Goal: Task Accomplishment & Management: Manage account settings

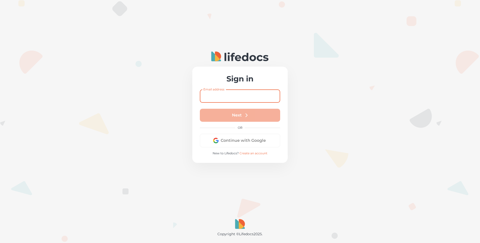
type input "[EMAIL_ADDRESS][PERSON_NAME][DOMAIN_NAME]"
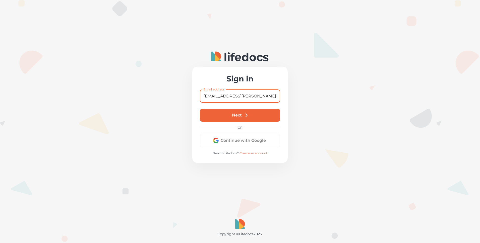
click at [225, 115] on button "Next" at bounding box center [240, 115] width 80 height 13
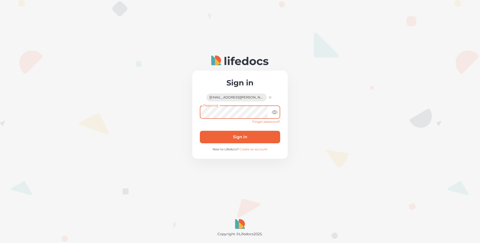
click at [200, 131] on button "Sign in" at bounding box center [240, 137] width 80 height 13
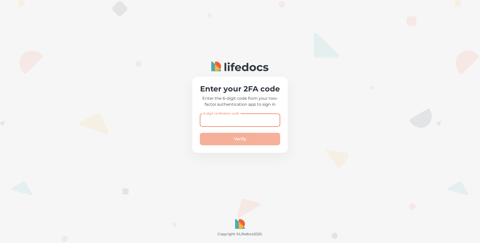
click at [219, 116] on div "6-digit verification code 6-digit verification code" at bounding box center [240, 120] width 80 height 13
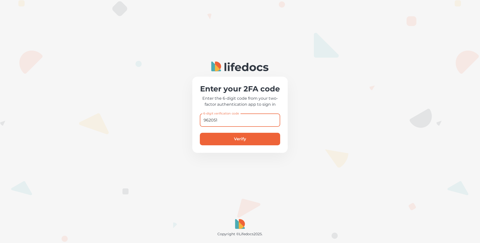
type input "962051"
click at [200, 133] on button "Verify" at bounding box center [240, 139] width 80 height 13
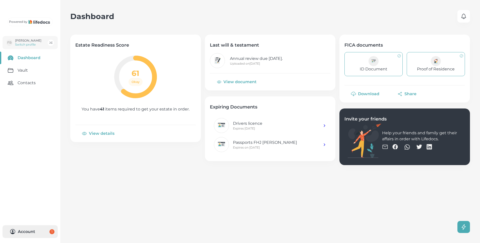
click at [30, 231] on button "Account 1" at bounding box center [30, 232] width 55 height 13
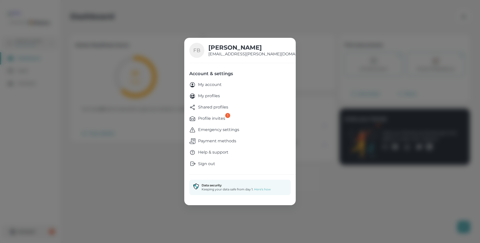
click at [214, 96] on p "My profiles" at bounding box center [209, 96] width 22 height 6
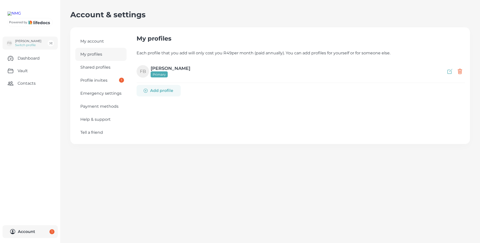
click at [101, 93] on link "Emergency settings" at bounding box center [100, 93] width 51 height 13
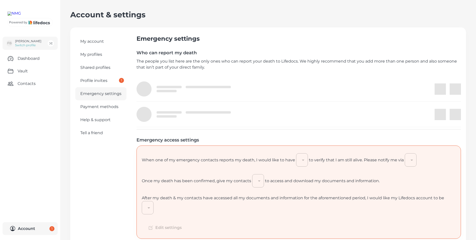
type input "7"
type input "email"
type input "90"
type input "continued_by_my_family"
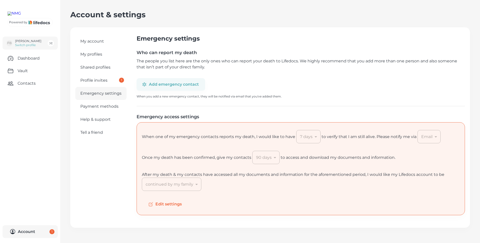
click at [195, 185] on div "continued by my family" at bounding box center [171, 184] width 59 height 13
click at [174, 204] on button "Edit settings" at bounding box center [165, 205] width 47 height 12
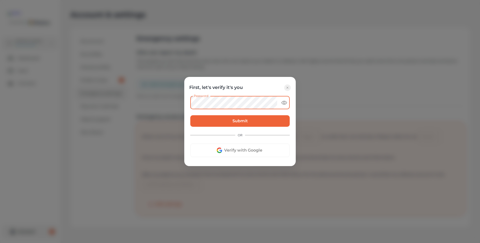
click at [246, 118] on button "Submit" at bounding box center [239, 121] width 99 height 12
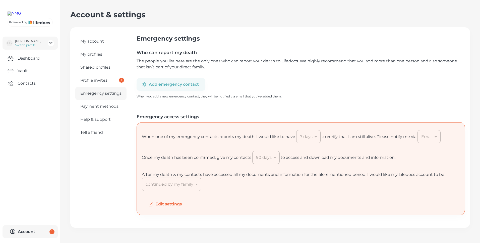
click at [169, 204] on button "Edit settings" at bounding box center [165, 205] width 47 height 12
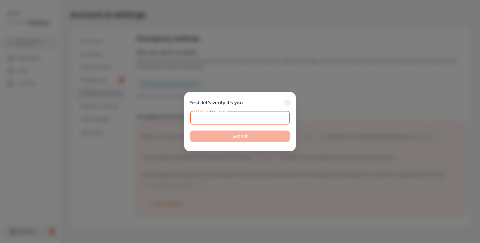
click at [211, 116] on input "2FA verification code" at bounding box center [239, 117] width 99 height 13
type input "6"
type input "530544"
click at [230, 137] on button "Submit" at bounding box center [239, 137] width 99 height 12
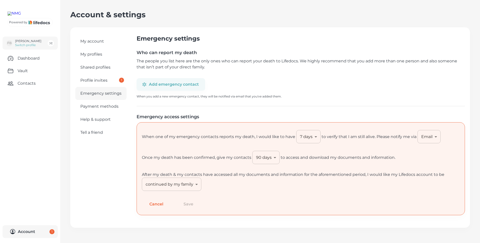
click at [196, 184] on body "Powered by FB [PERSON_NAME] Switch profile Dashboard Vault Contacts Account 1 A…" at bounding box center [240, 121] width 480 height 243
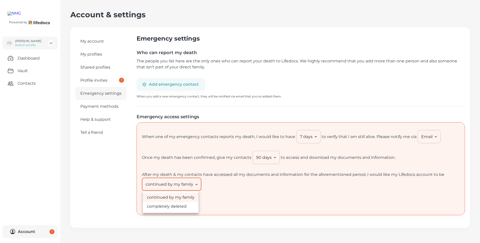
click at [192, 197] on li "continued by my family" at bounding box center [171, 197] width 56 height 9
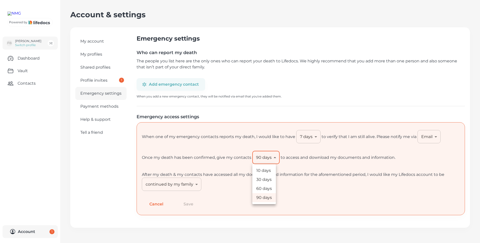
click at [273, 157] on body "Powered by FB [PERSON_NAME] Switch profile Dashboard Vault Contacts Account 1 A…" at bounding box center [240, 121] width 480 height 243
click at [268, 197] on li "90 days" at bounding box center [264, 197] width 24 height 9
click at [313, 138] on body "Powered by FB [PERSON_NAME] Switch profile Dashboard Vault Contacts Account 1 A…" at bounding box center [240, 121] width 480 height 243
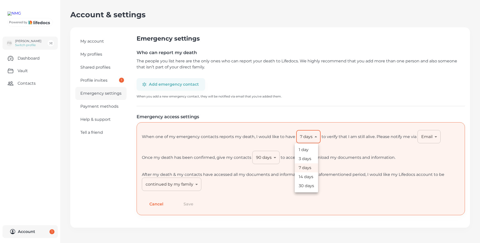
click at [309, 168] on li "7 days" at bounding box center [306, 168] width 23 height 9
click at [313, 137] on body "Powered by FB [PERSON_NAME] Switch profile Dashboard Vault Contacts Account 1 A…" at bounding box center [240, 121] width 480 height 243
click at [308, 177] on li "14 days" at bounding box center [306, 177] width 23 height 9
type input "14"
click at [176, 84] on button "Add emergency contact" at bounding box center [171, 84] width 69 height 13
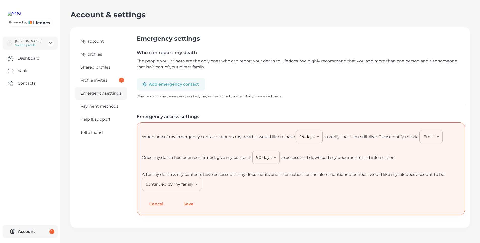
select select "ZA"
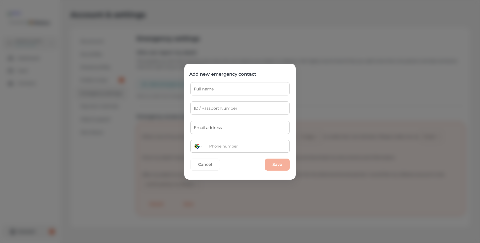
click at [214, 89] on input "Full name" at bounding box center [239, 88] width 99 height 13
type input "[PERSON_NAME]"
type input "[EMAIL_ADDRESS][DOMAIN_NAME]"
type input "[PHONE_NUMBER]"
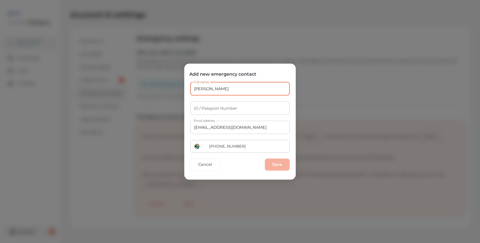
click at [195, 106] on input "ID / Passport Number" at bounding box center [239, 108] width 99 height 13
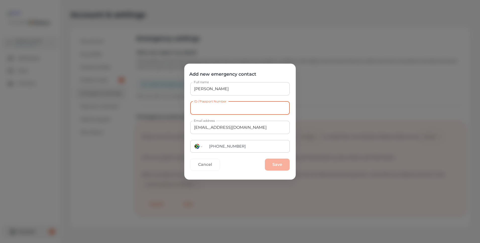
paste input "7806270026084"
type input "7806270026084"
click at [280, 164] on button "Save" at bounding box center [277, 165] width 25 height 12
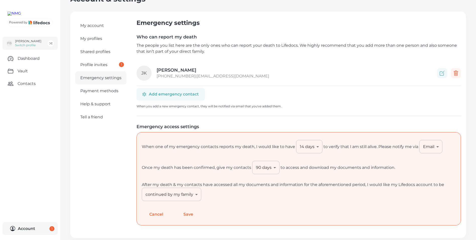
scroll to position [24, 0]
